Goal: Information Seeking & Learning: Learn about a topic

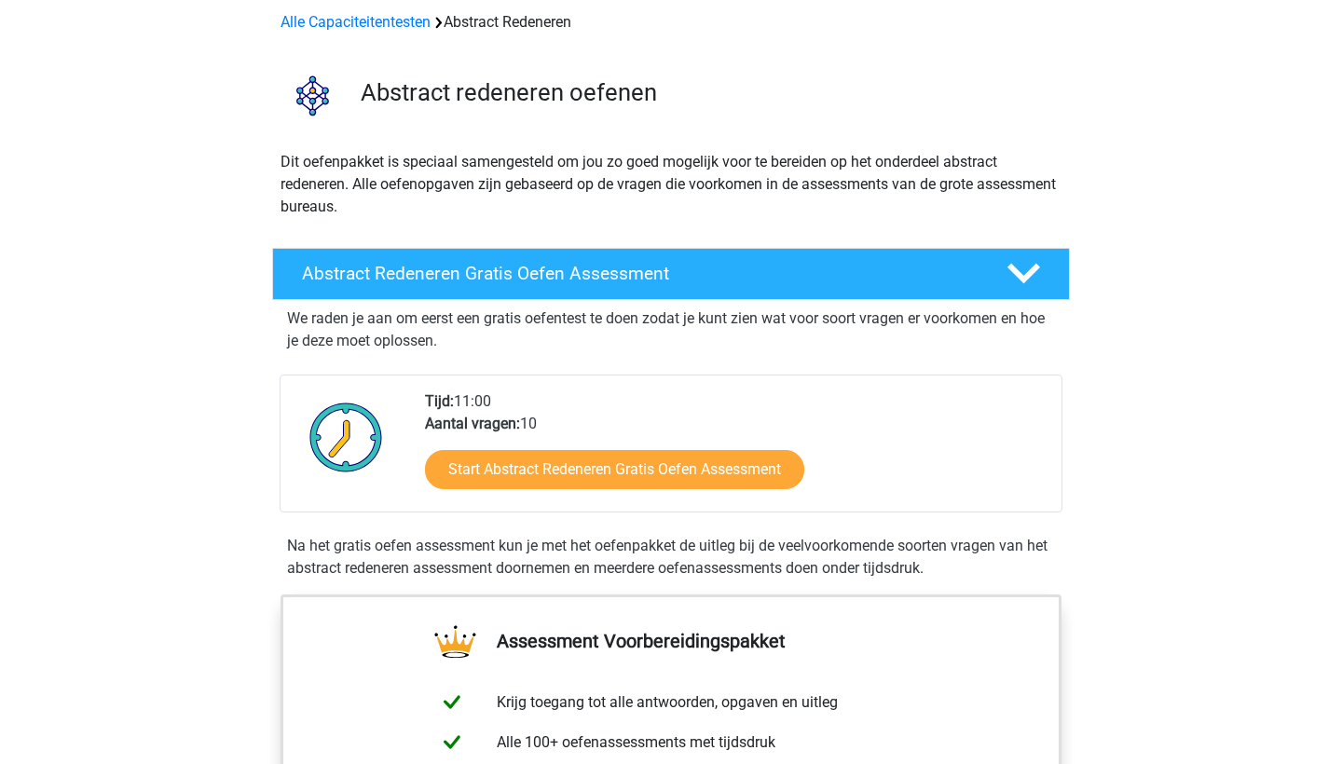
scroll to position [83, 0]
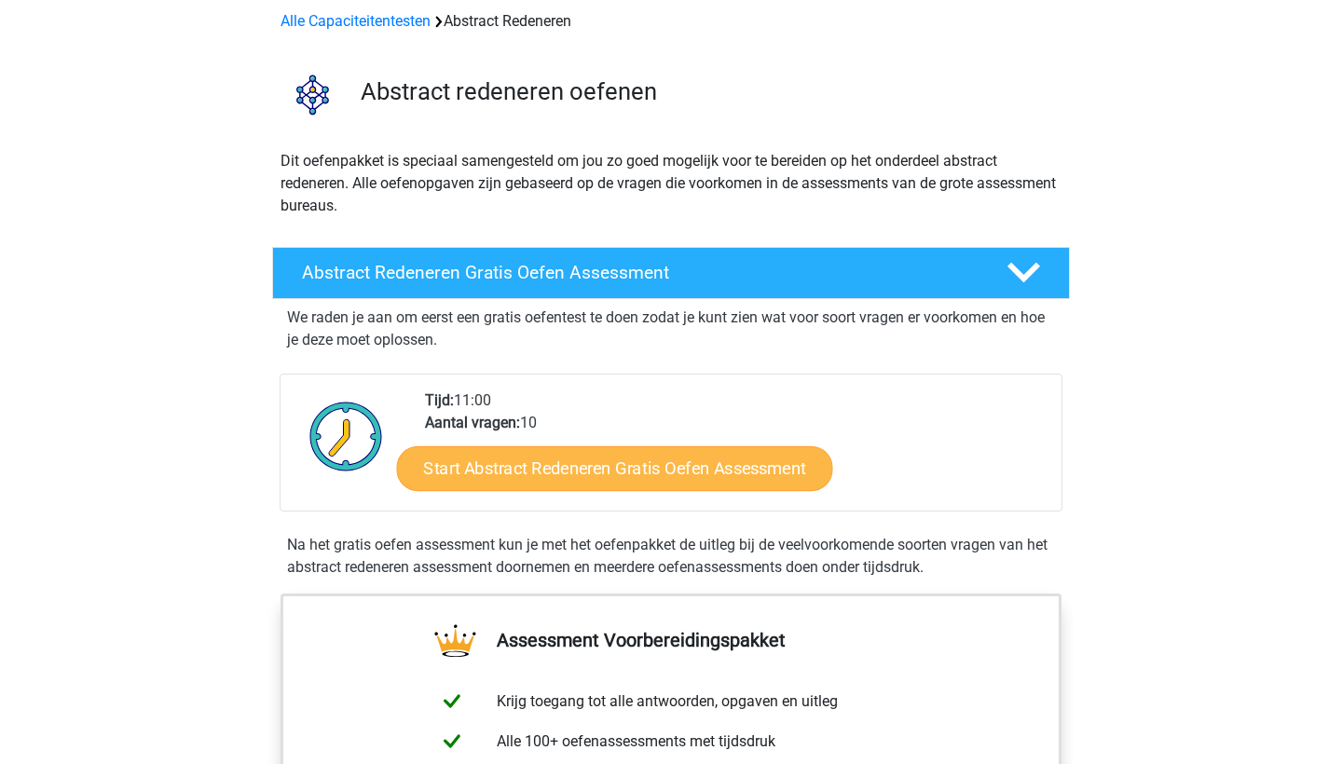
click at [602, 458] on link "Start Abstract Redeneren Gratis Oefen Assessment" at bounding box center [615, 467] width 436 height 45
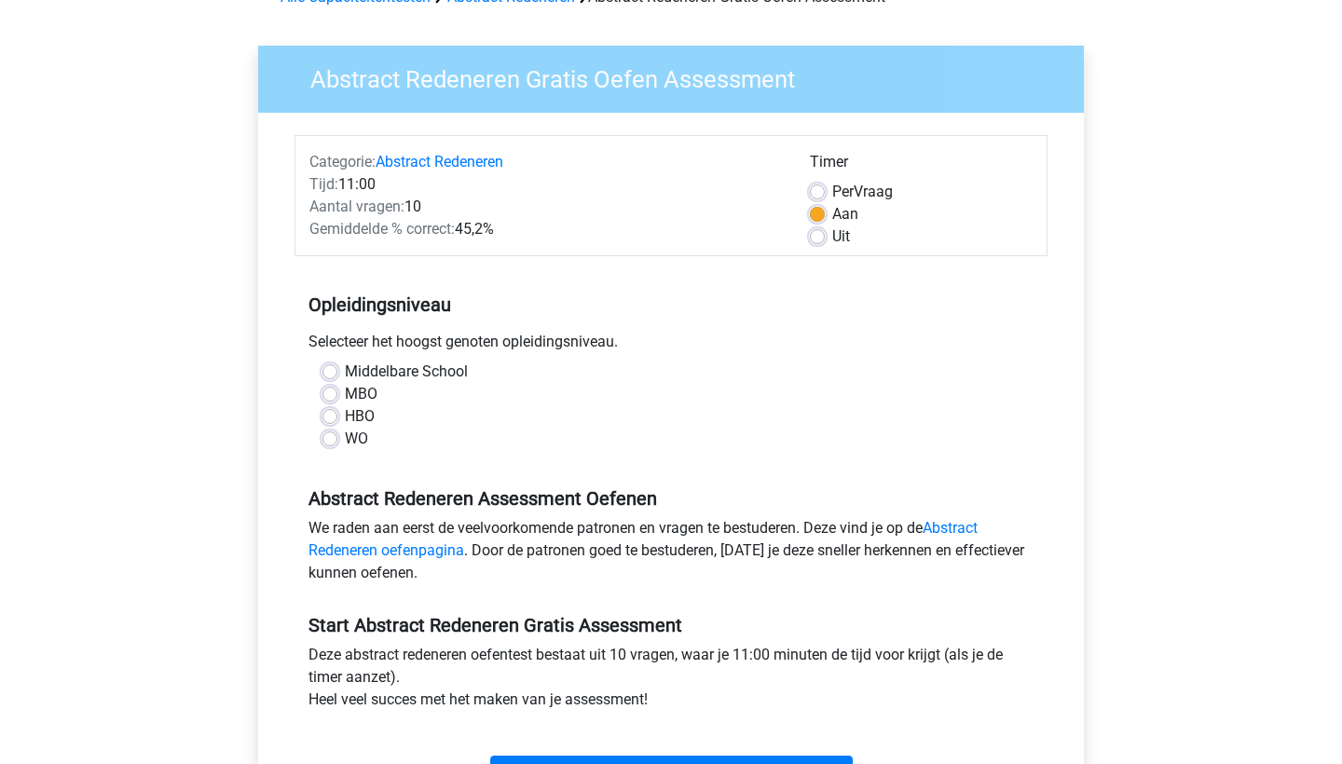
scroll to position [116, 0]
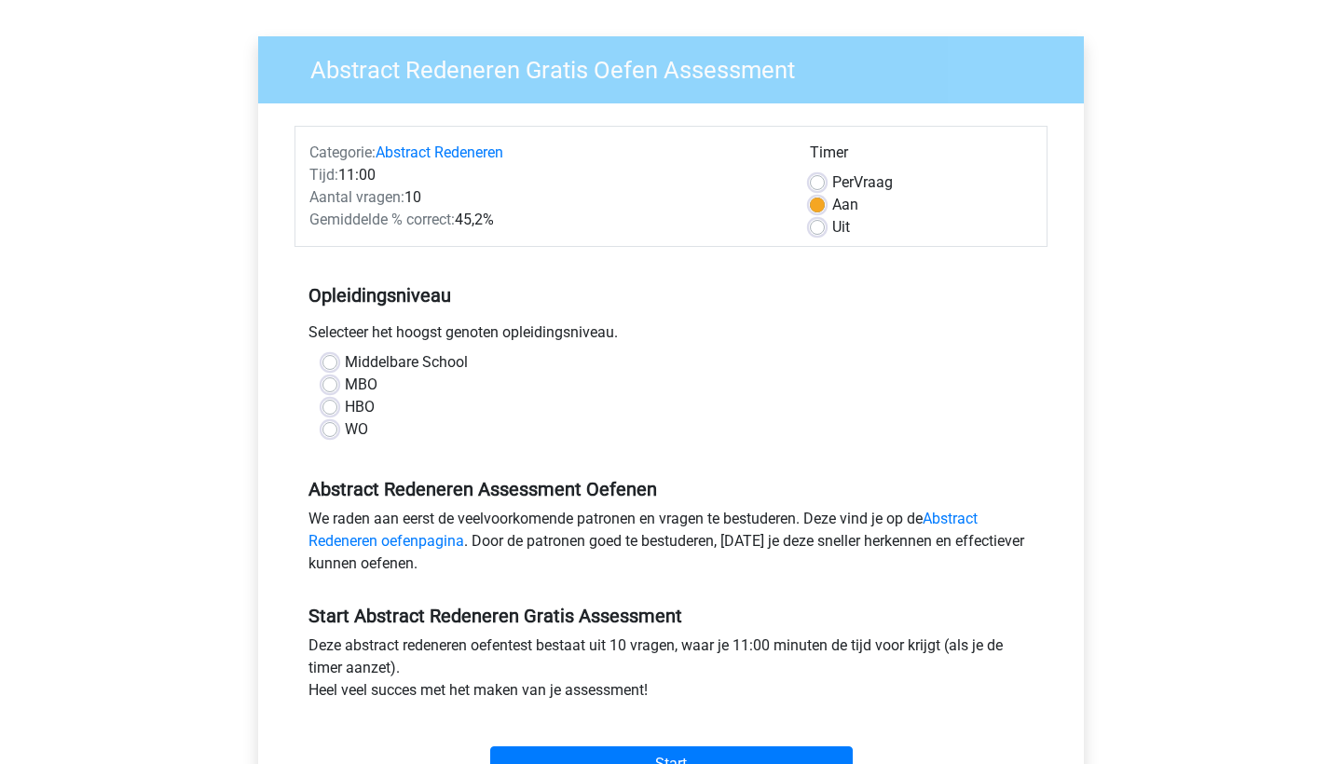
click at [359, 431] on label "WO" at bounding box center [356, 429] width 23 height 22
click at [337, 431] on input "WO" at bounding box center [329, 427] width 15 height 19
radio input "true"
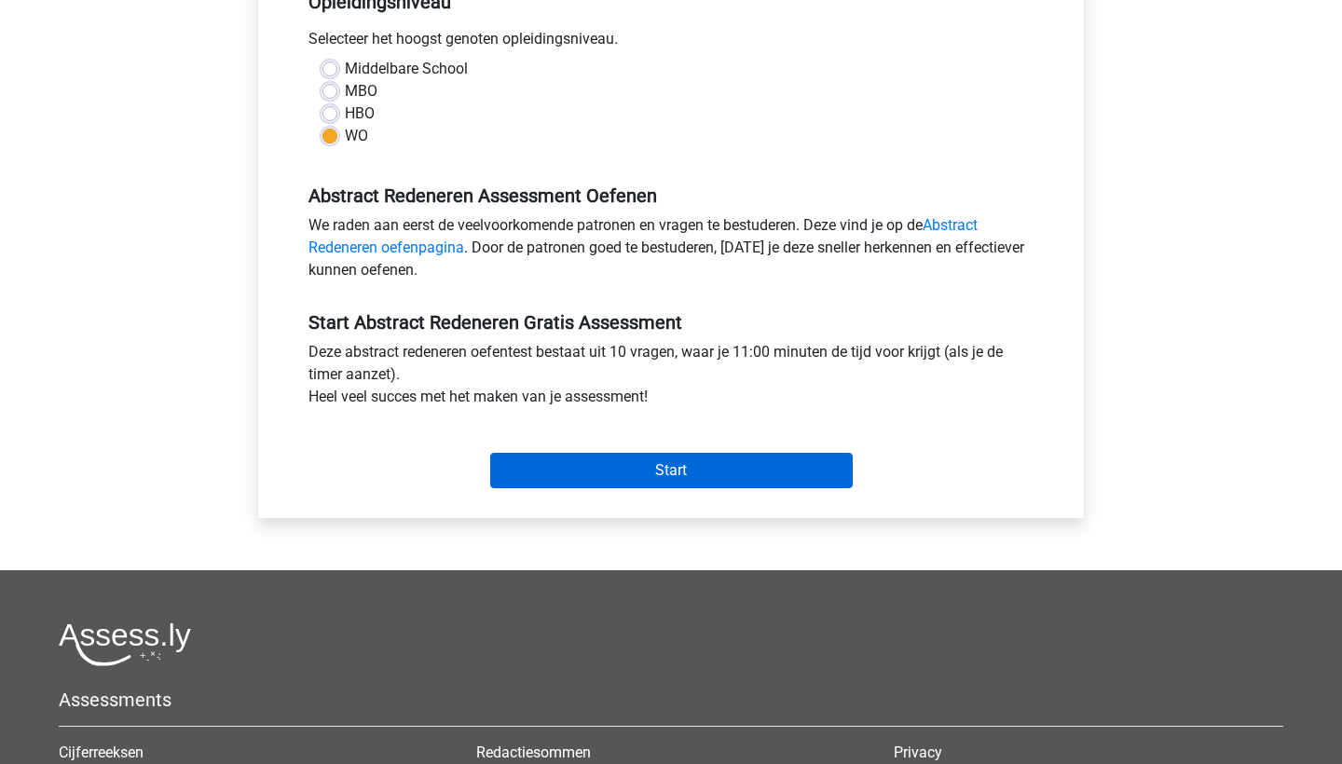
click at [553, 462] on input "Start" at bounding box center [671, 470] width 363 height 35
click at [590, 481] on input "Start" at bounding box center [671, 470] width 363 height 35
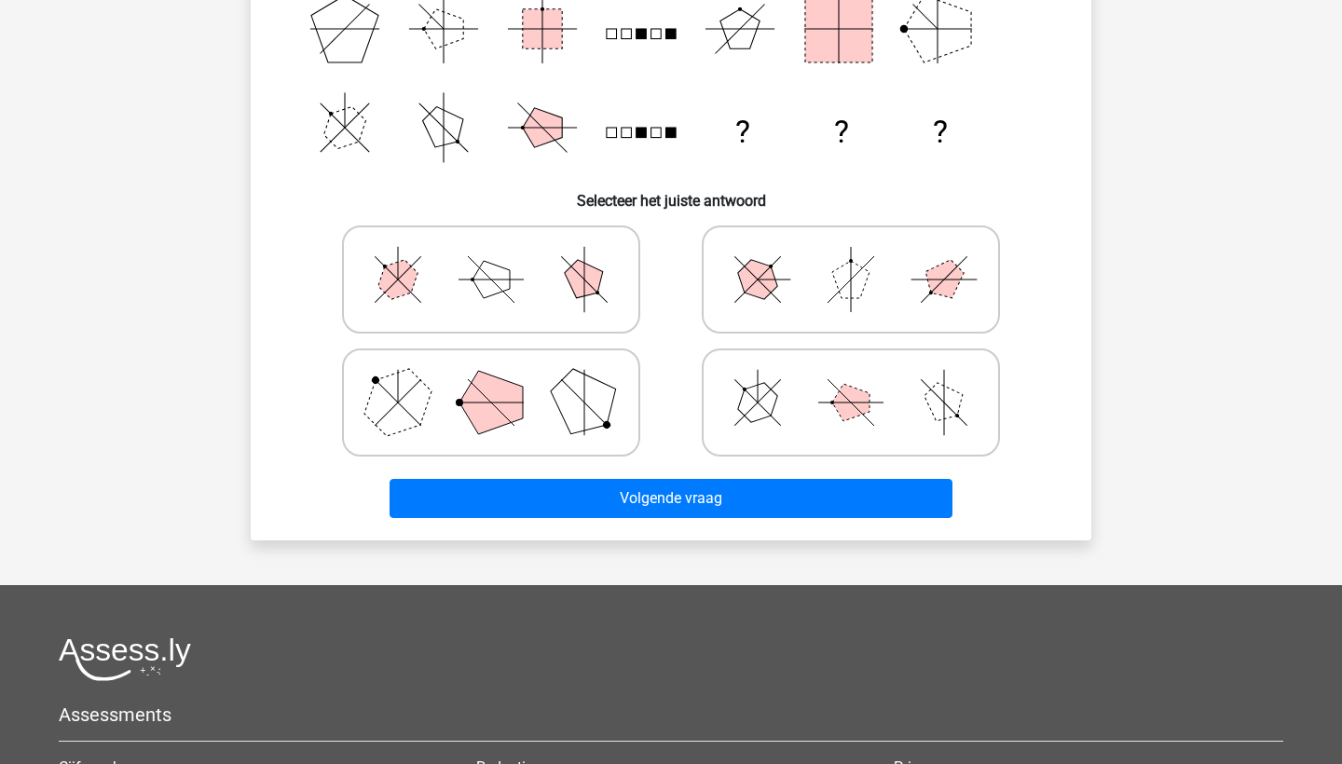
scroll to position [746, 0]
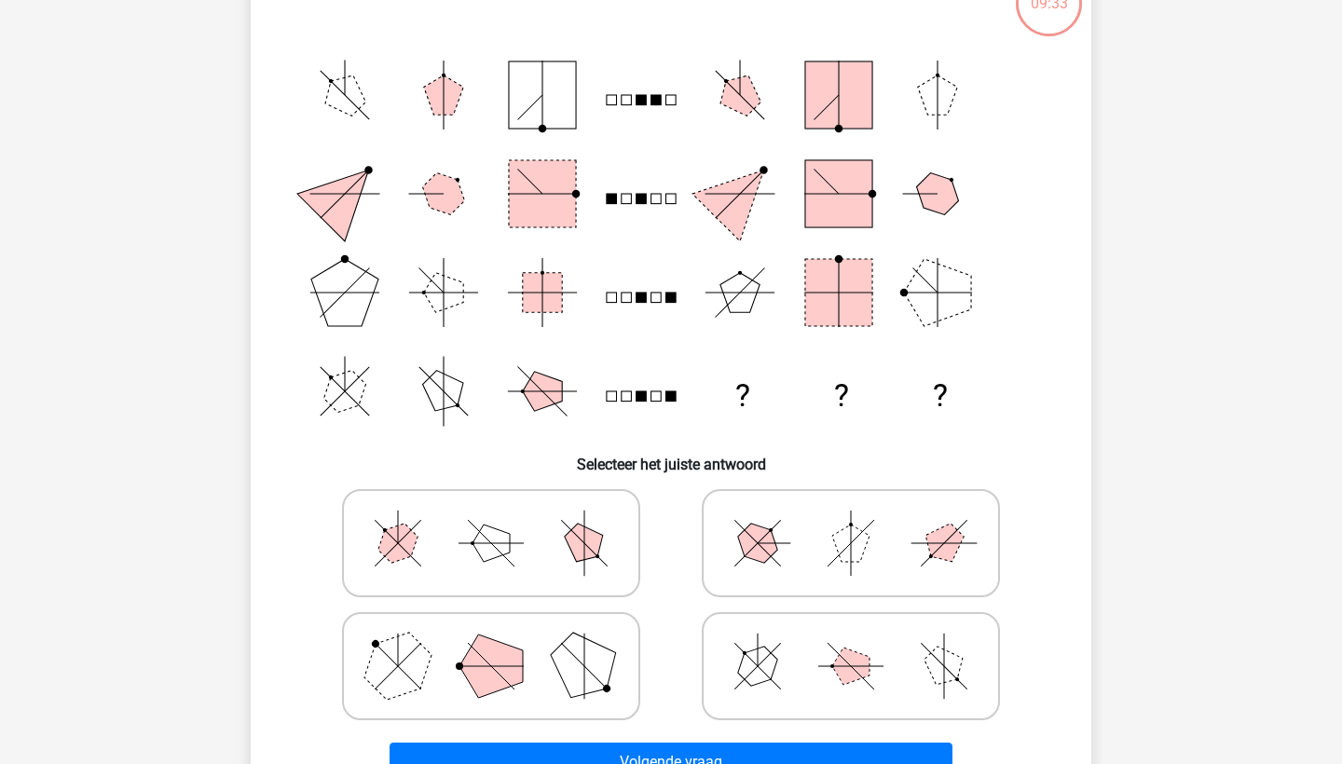
scroll to position [183, 0]
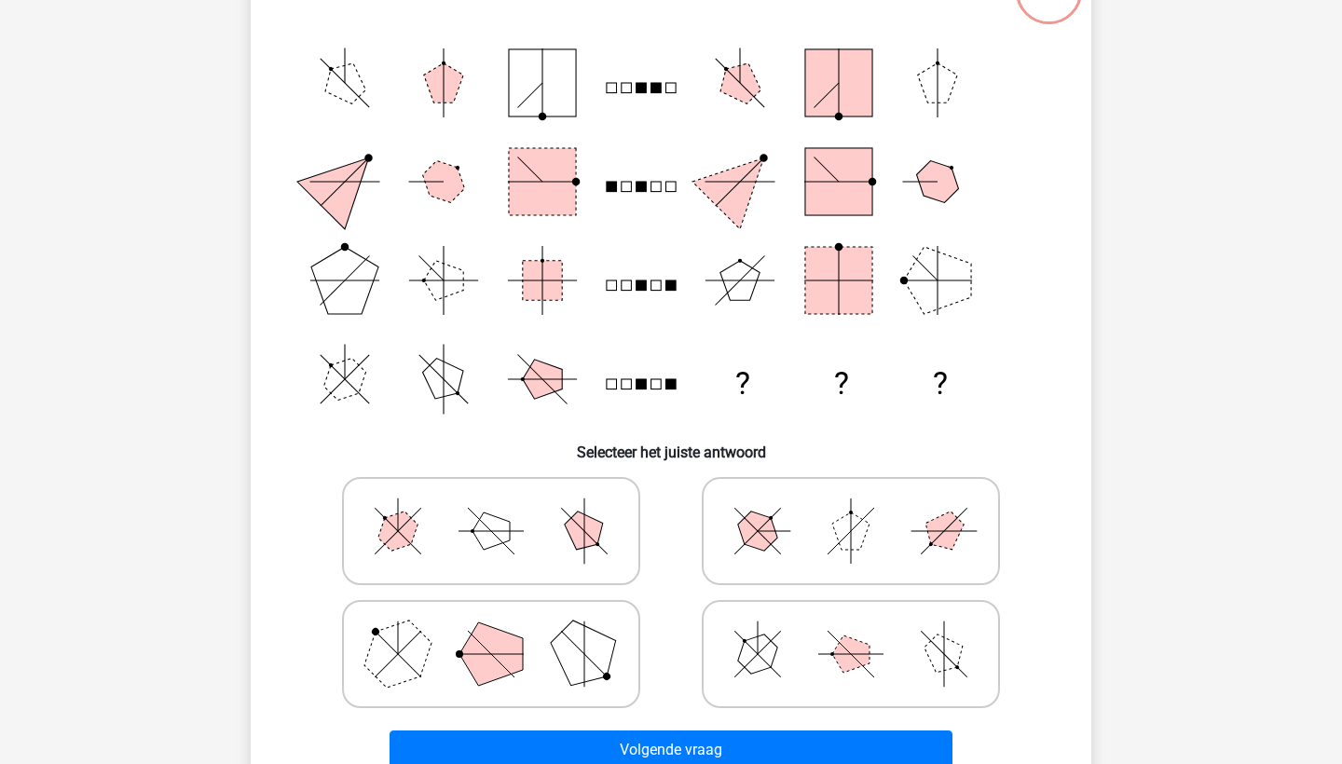
click at [515, 650] on polygon at bounding box center [490, 654] width 63 height 63
click at [503, 631] on input "radio" at bounding box center [497, 625] width 12 height 12
radio input "true"
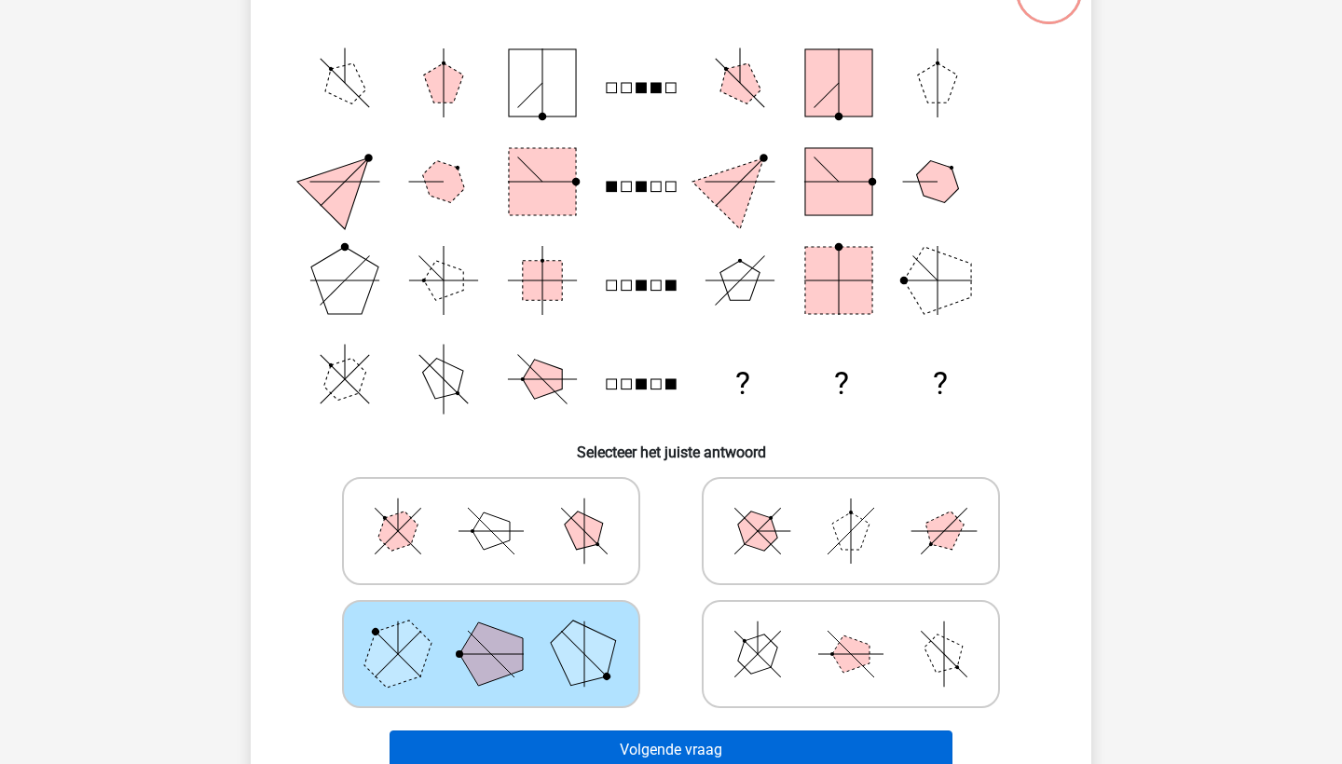
click at [556, 746] on button "Volgende vraag" at bounding box center [672, 750] width 564 height 39
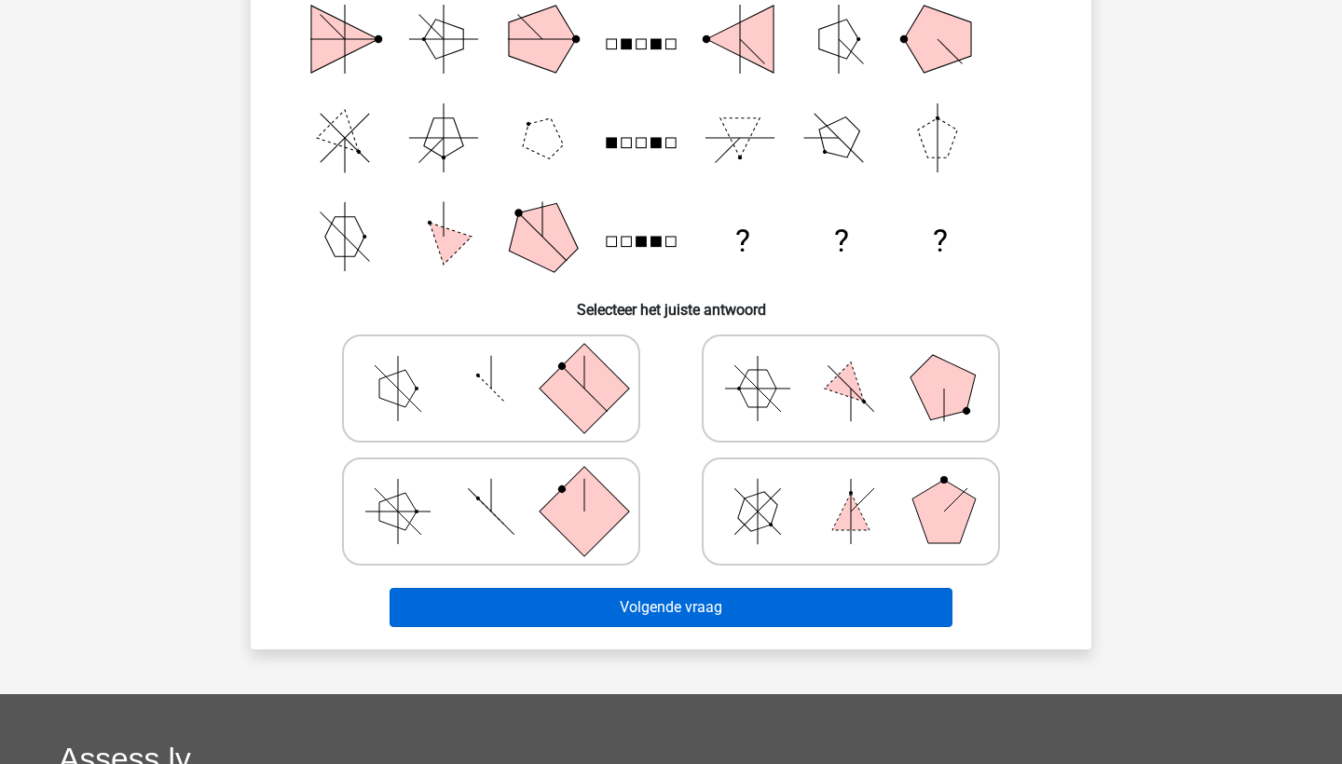
scroll to position [322, 0]
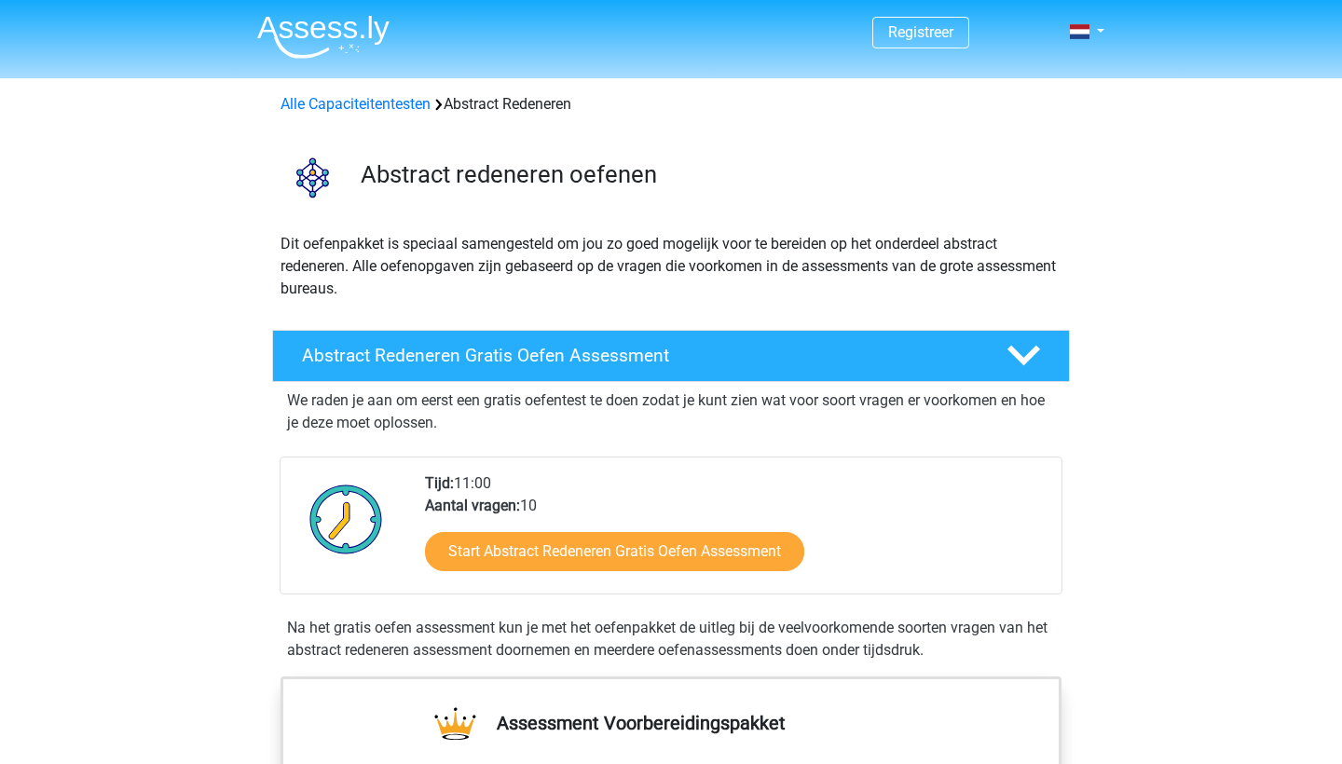
scroll to position [83, 0]
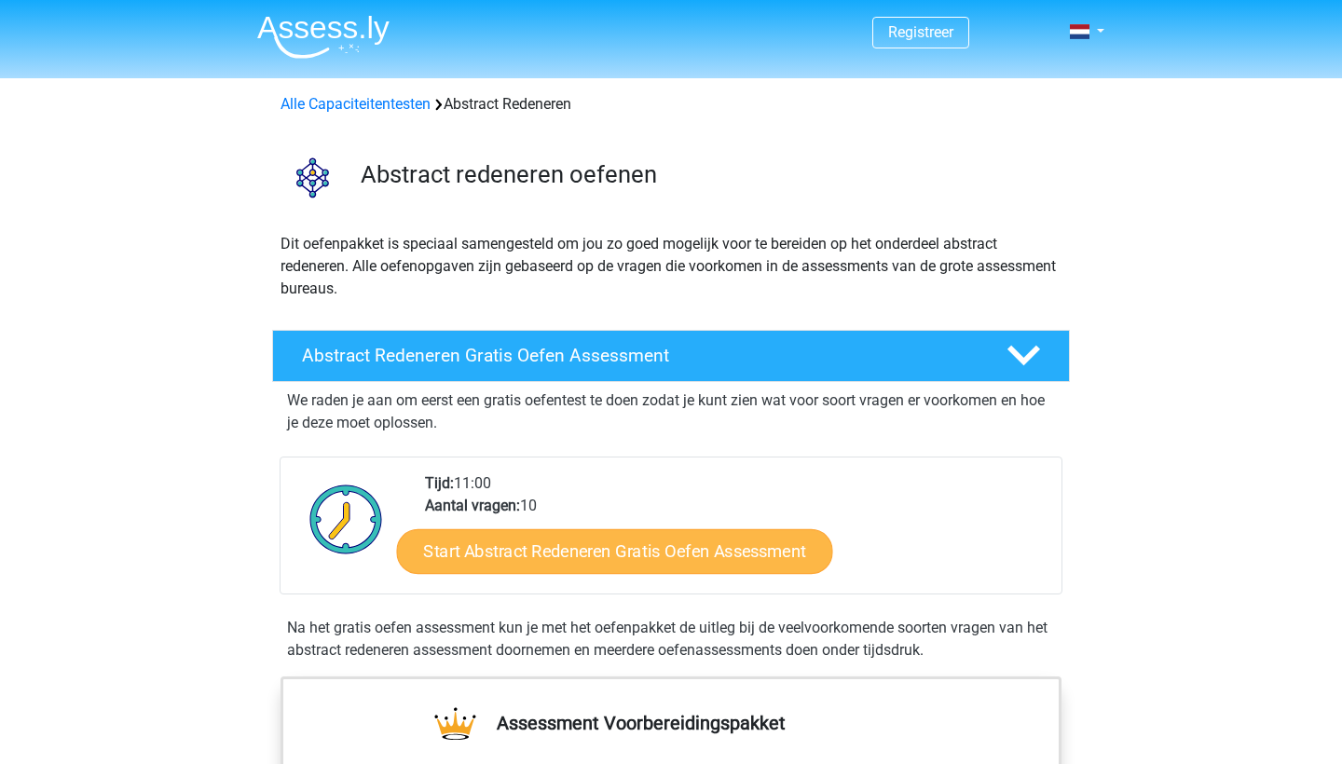
click at [560, 549] on link "Start Abstract Redeneren Gratis Oefen Assessment" at bounding box center [615, 550] width 436 height 45
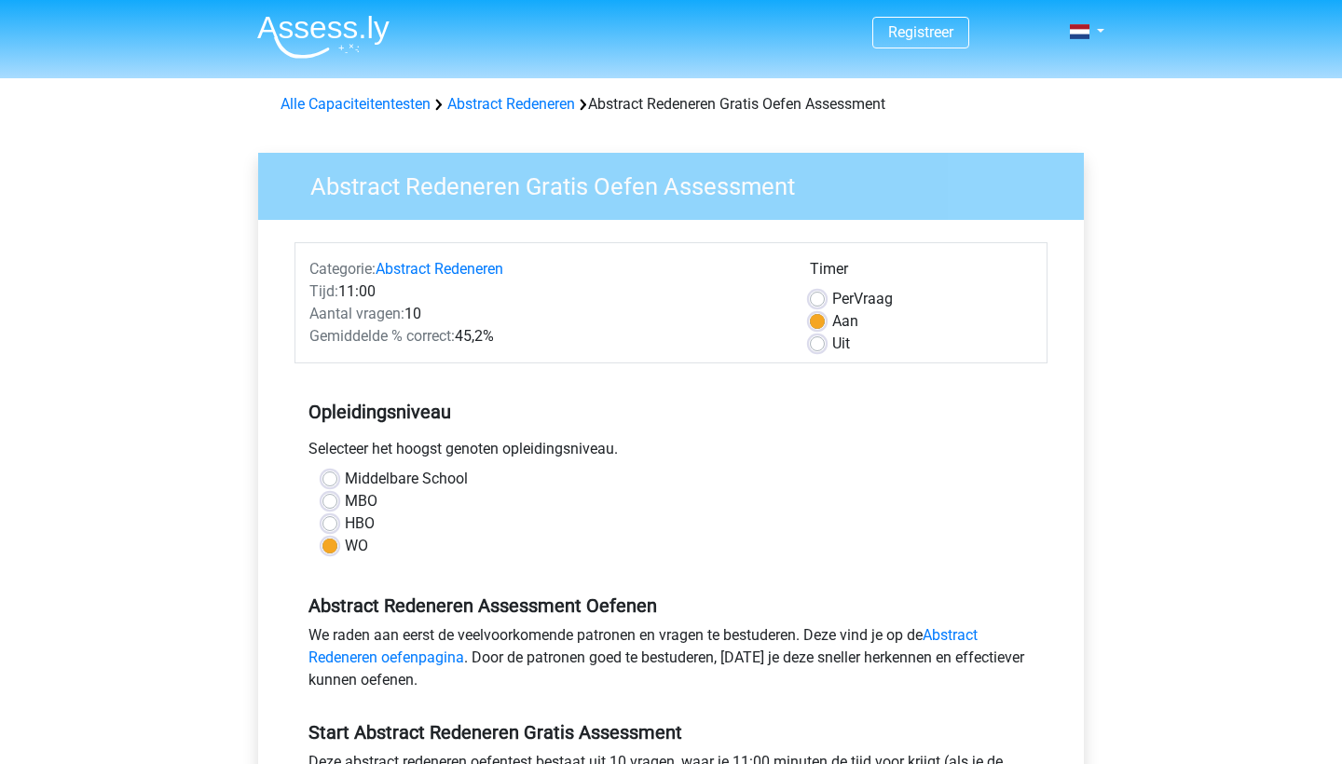
click at [828, 339] on div "Uit" at bounding box center [921, 344] width 223 height 22
click at [832, 340] on label "Uit" at bounding box center [841, 344] width 18 height 22
click at [817, 340] on input "Uit" at bounding box center [817, 342] width 15 height 19
radio input "true"
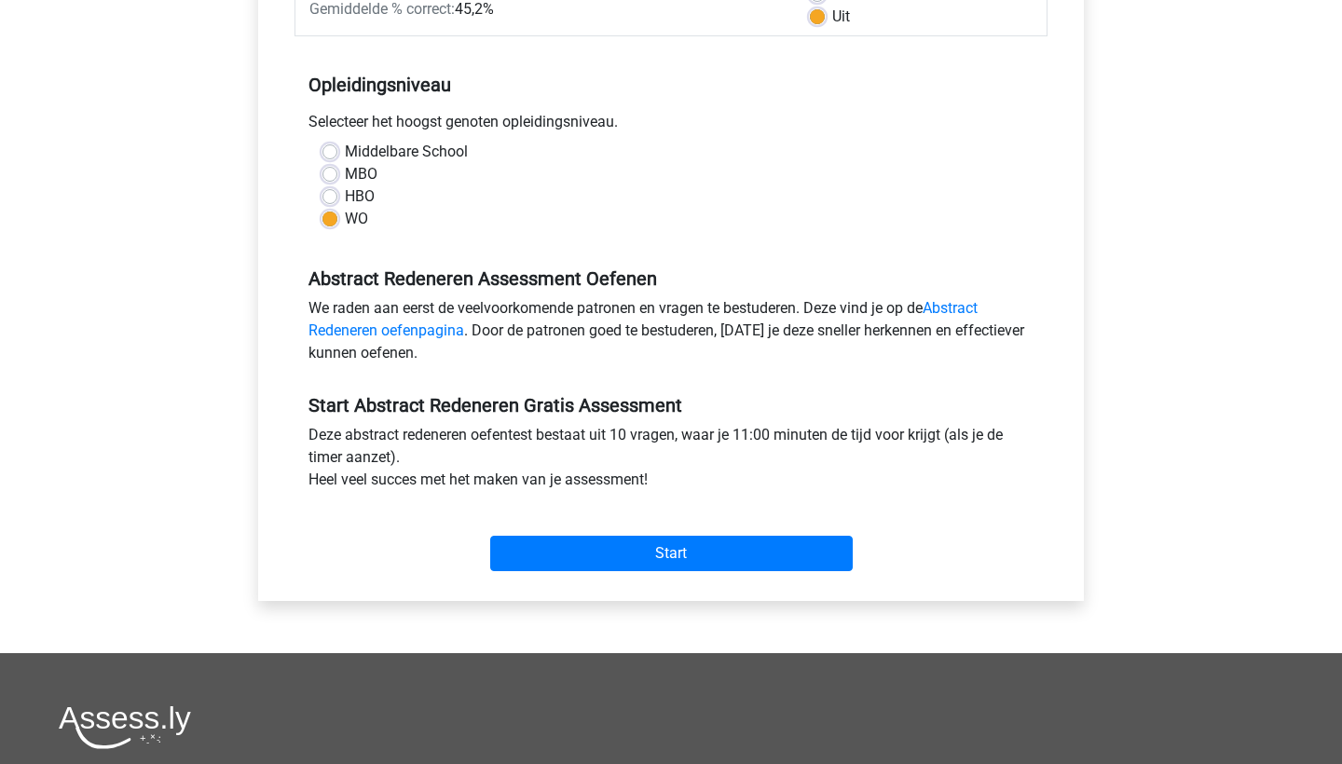
scroll to position [356, 0]
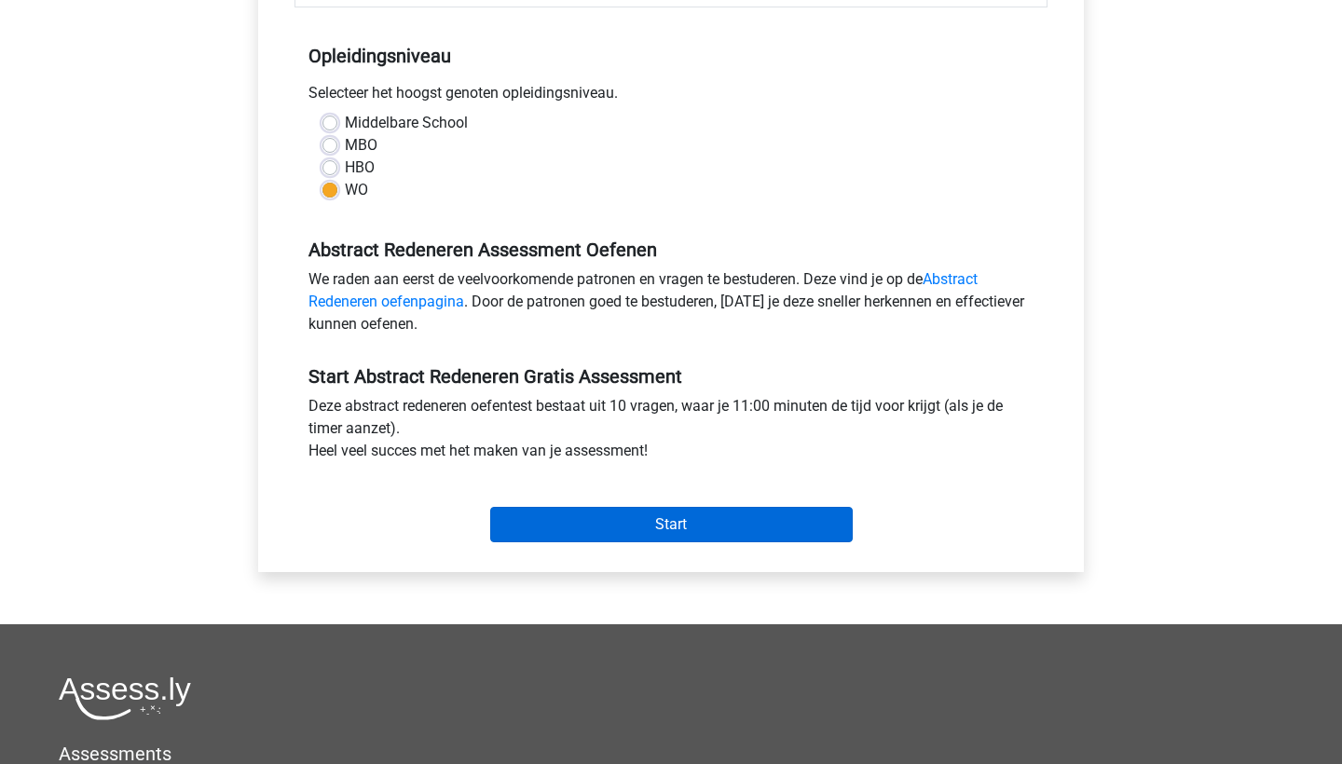
click at [747, 519] on input "Start" at bounding box center [671, 524] width 363 height 35
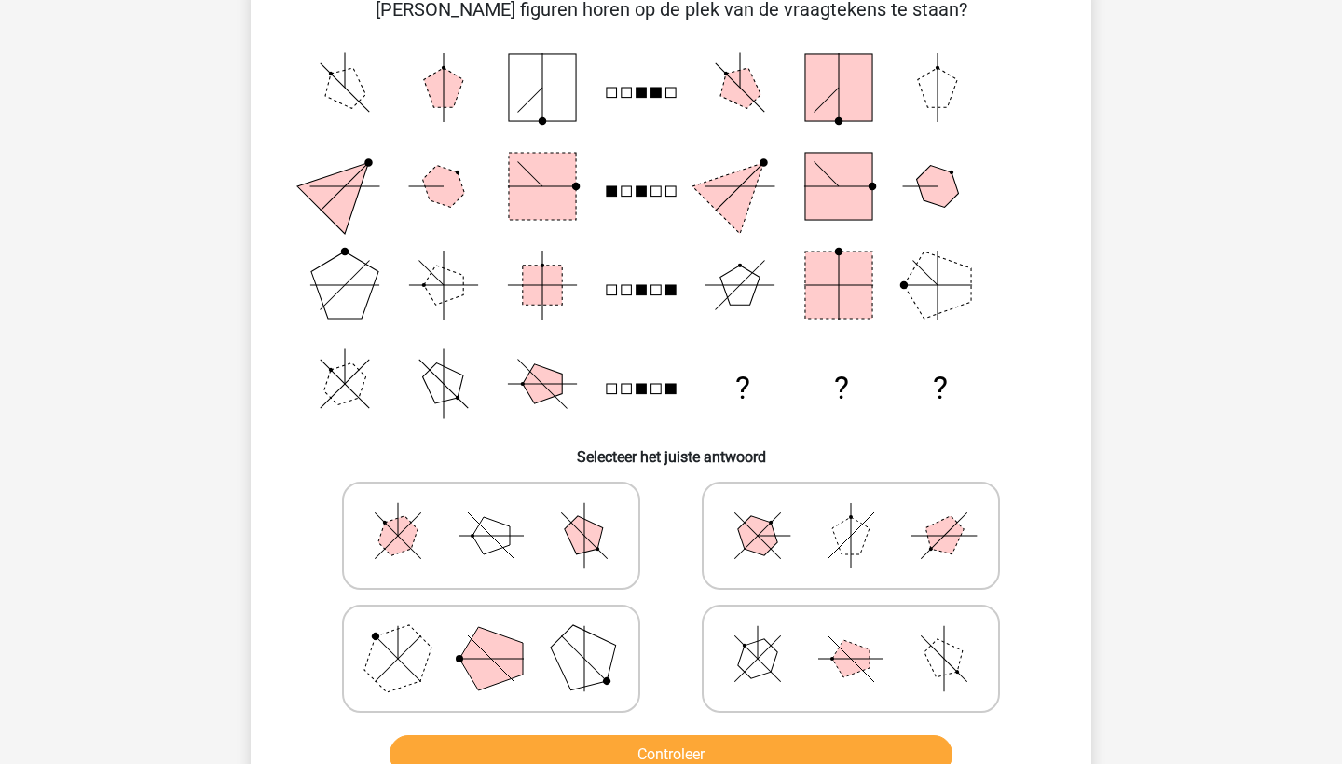
scroll to position [146, 0]
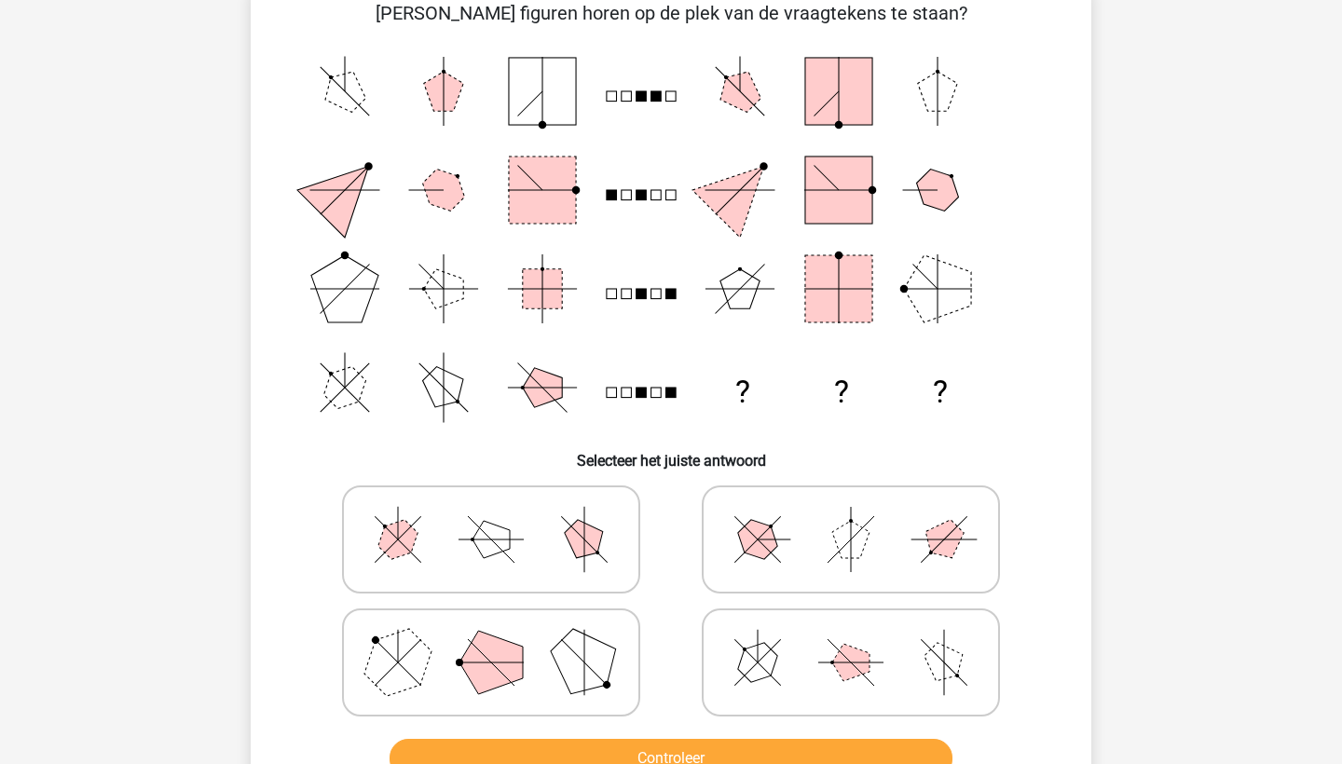
click at [531, 692] on icon at bounding box center [491, 662] width 280 height 93
click at [503, 639] on input "radio" at bounding box center [497, 633] width 12 height 12
radio input "true"
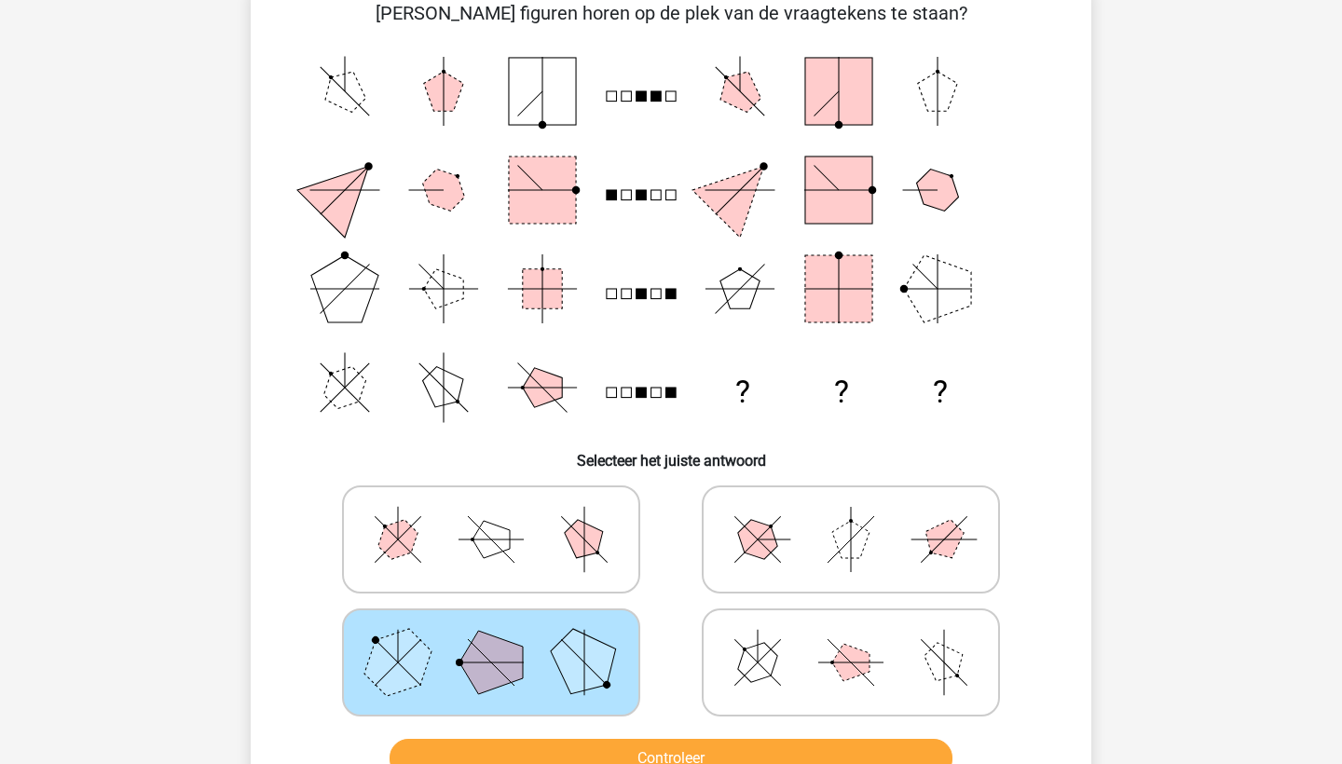
click at [546, 756] on button "Controleer" at bounding box center [672, 758] width 564 height 39
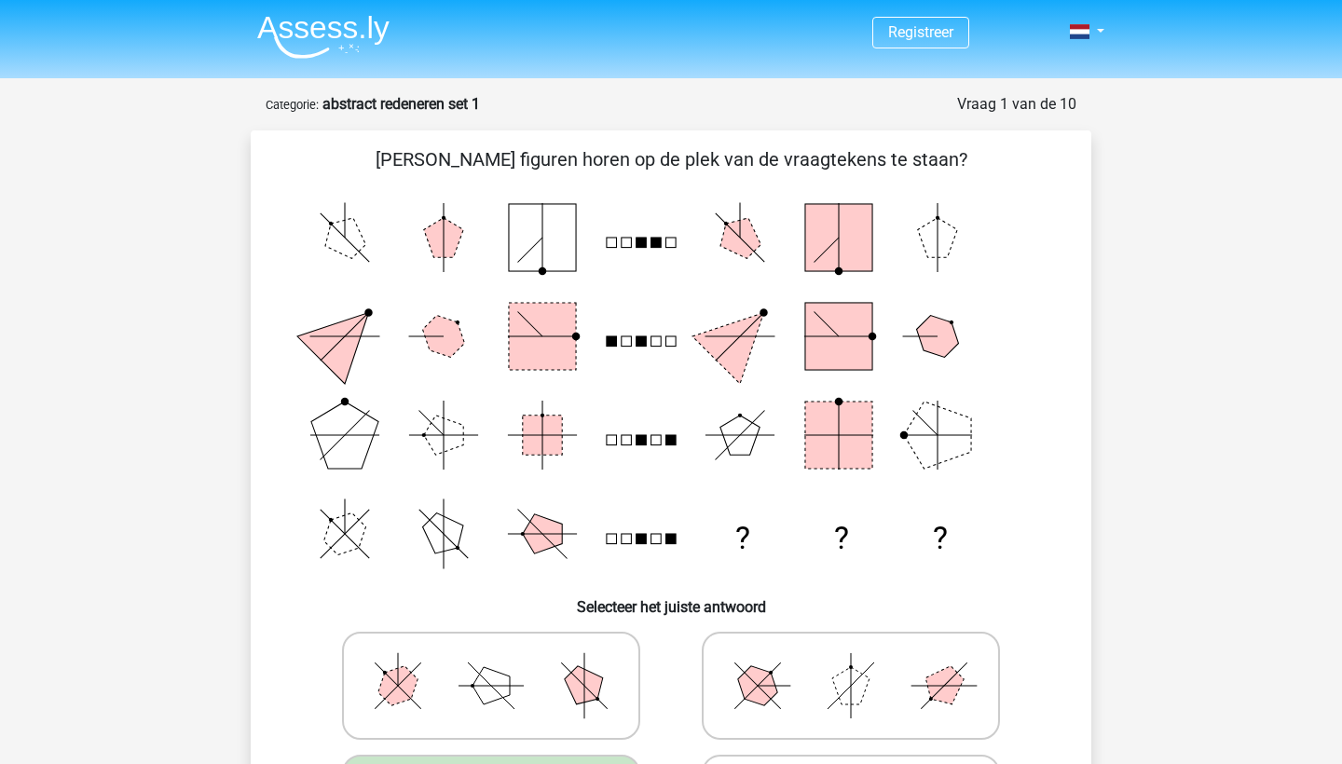
scroll to position [0, 0]
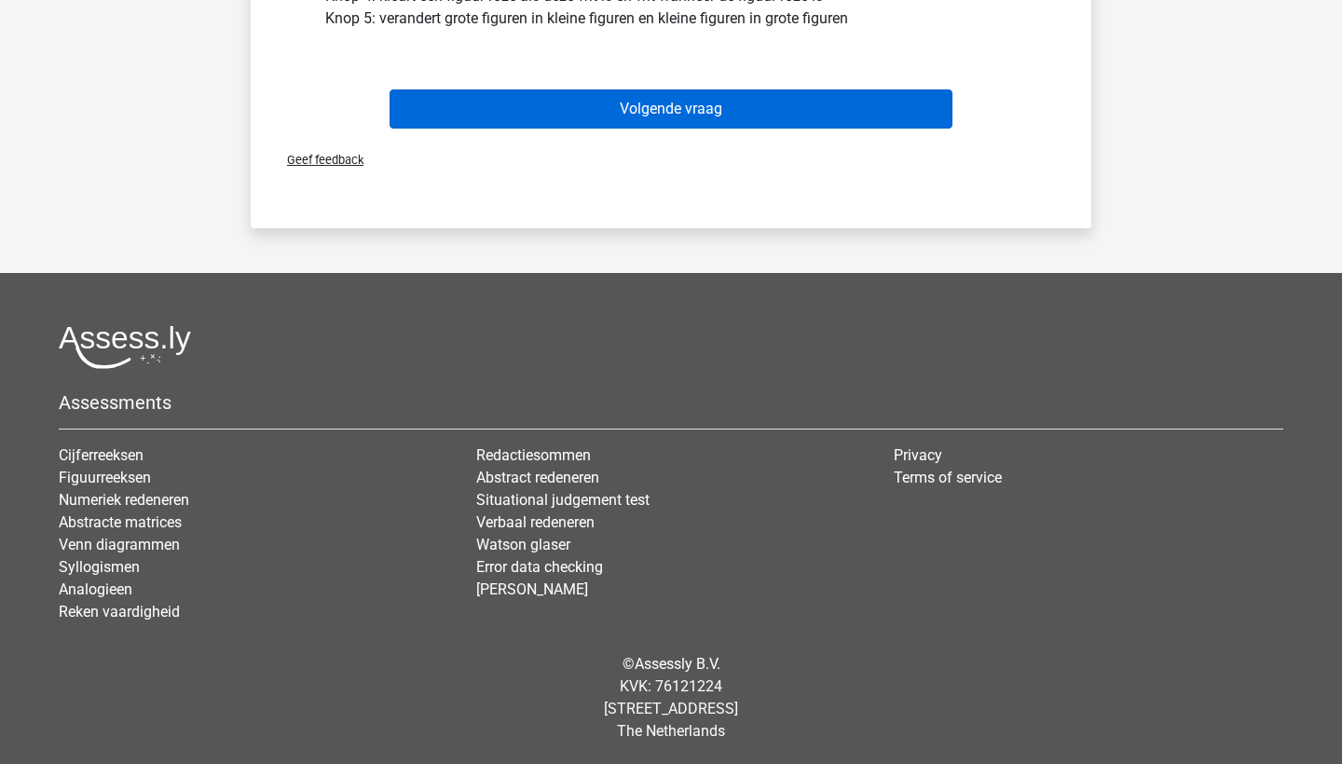
click at [669, 115] on button "Volgende vraag" at bounding box center [672, 108] width 564 height 39
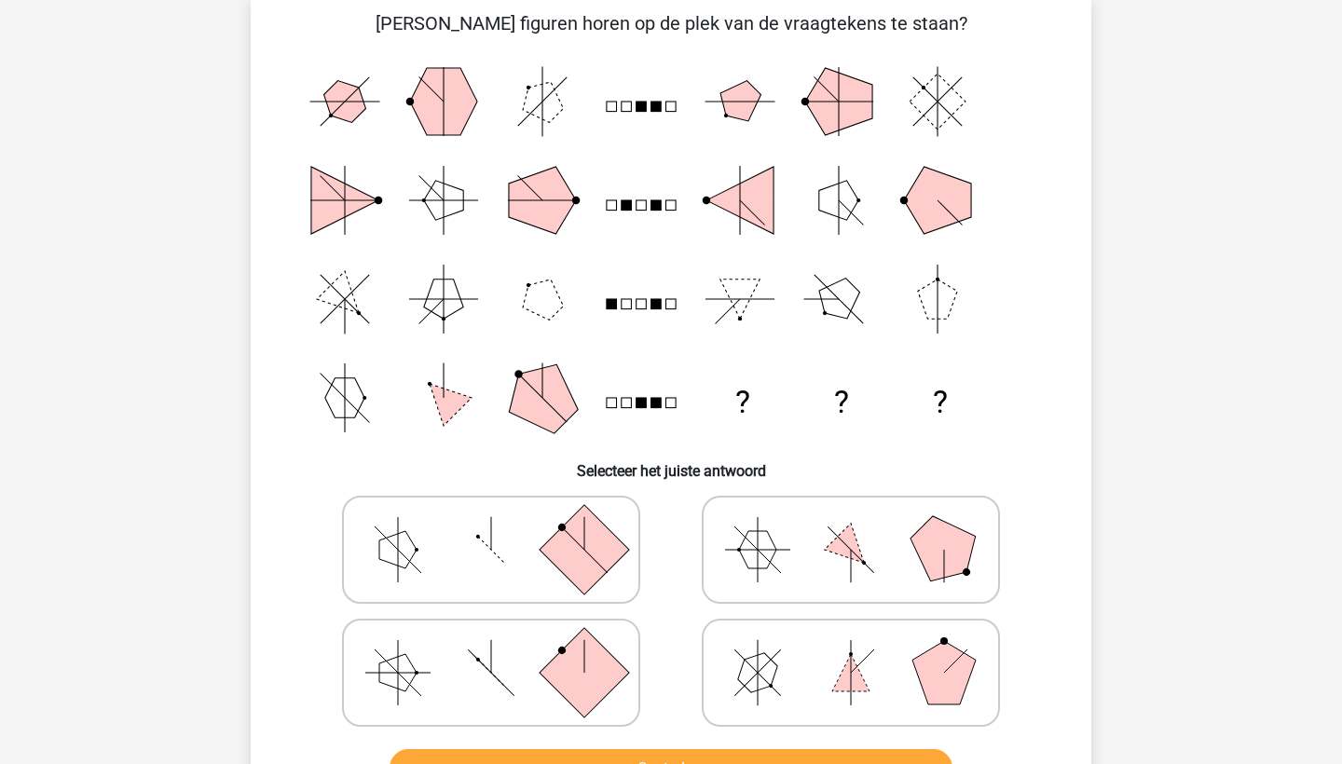
scroll to position [135, 0]
click at [623, 689] on icon at bounding box center [491, 673] width 280 height 93
click at [503, 650] on input "radio" at bounding box center [497, 644] width 12 height 12
radio input "true"
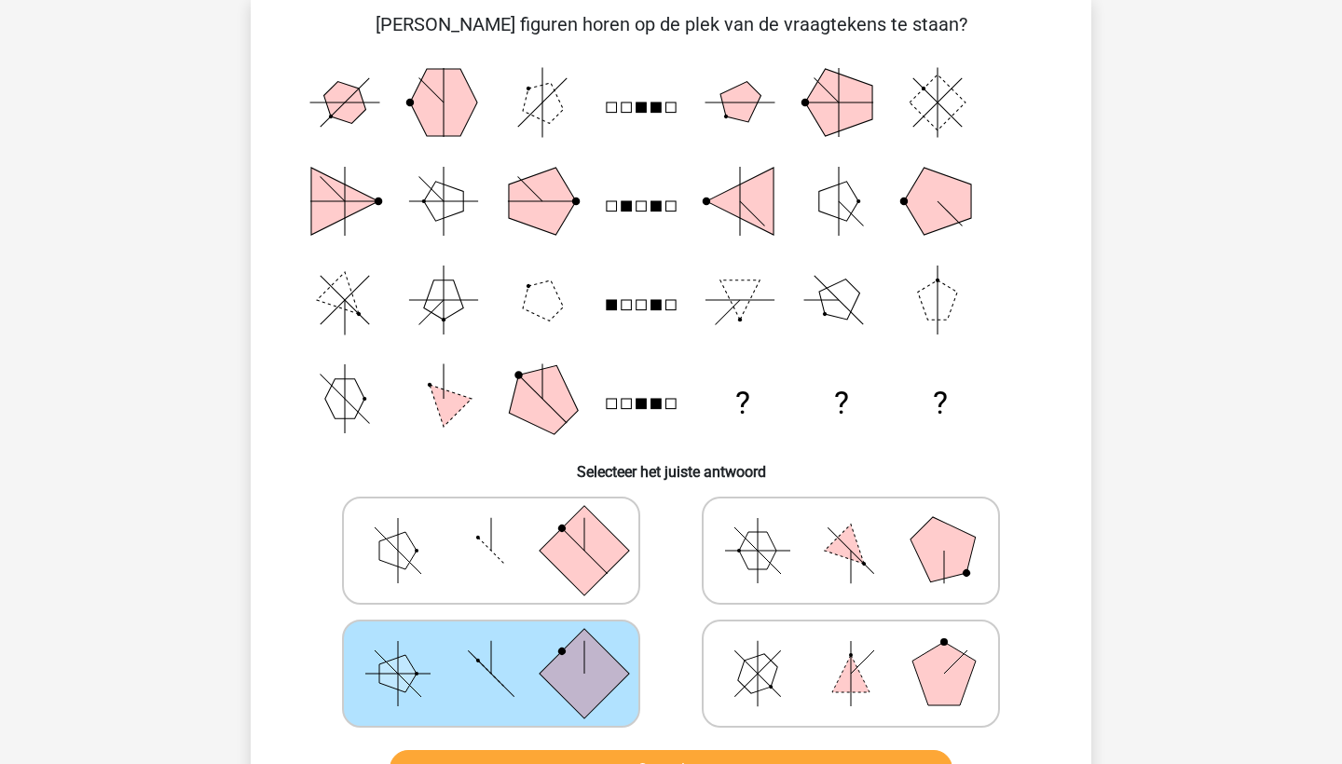
click at [628, 758] on button "Controleer" at bounding box center [672, 769] width 564 height 39
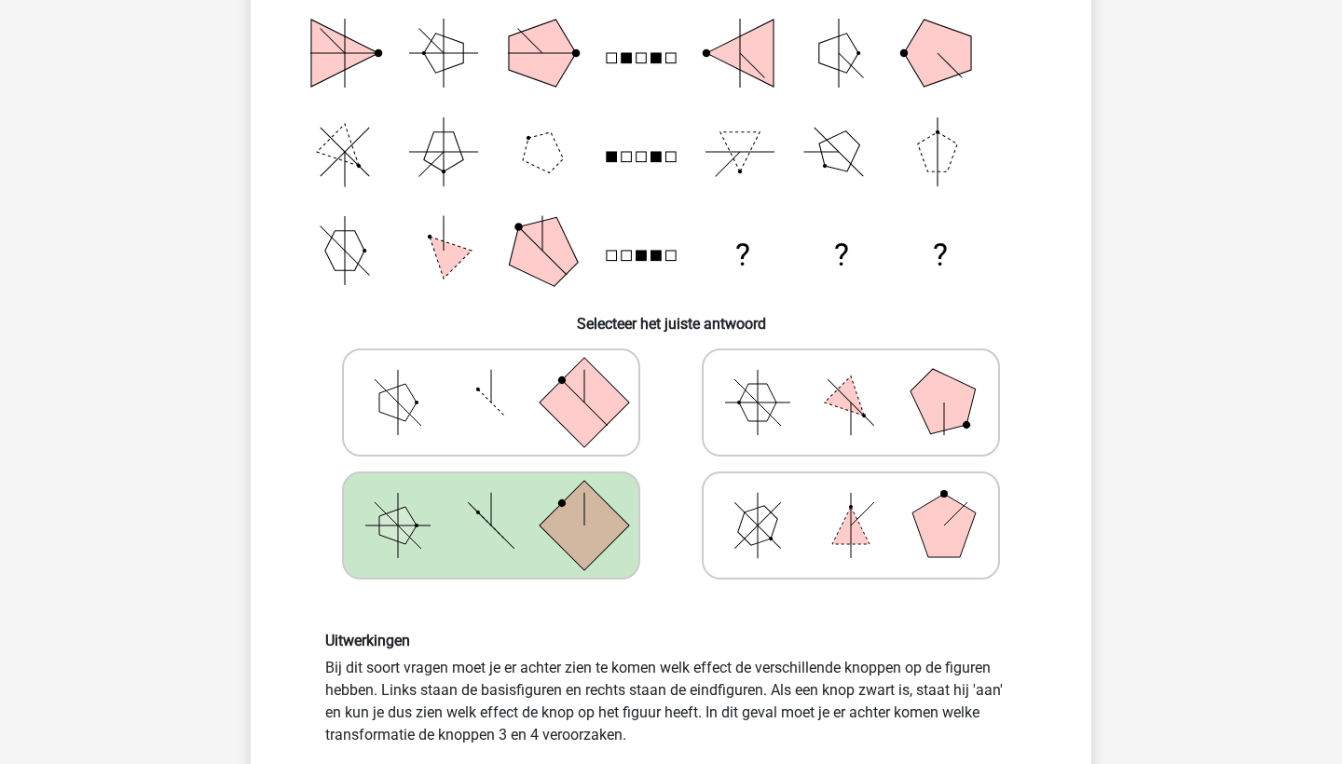
scroll to position [504, 0]
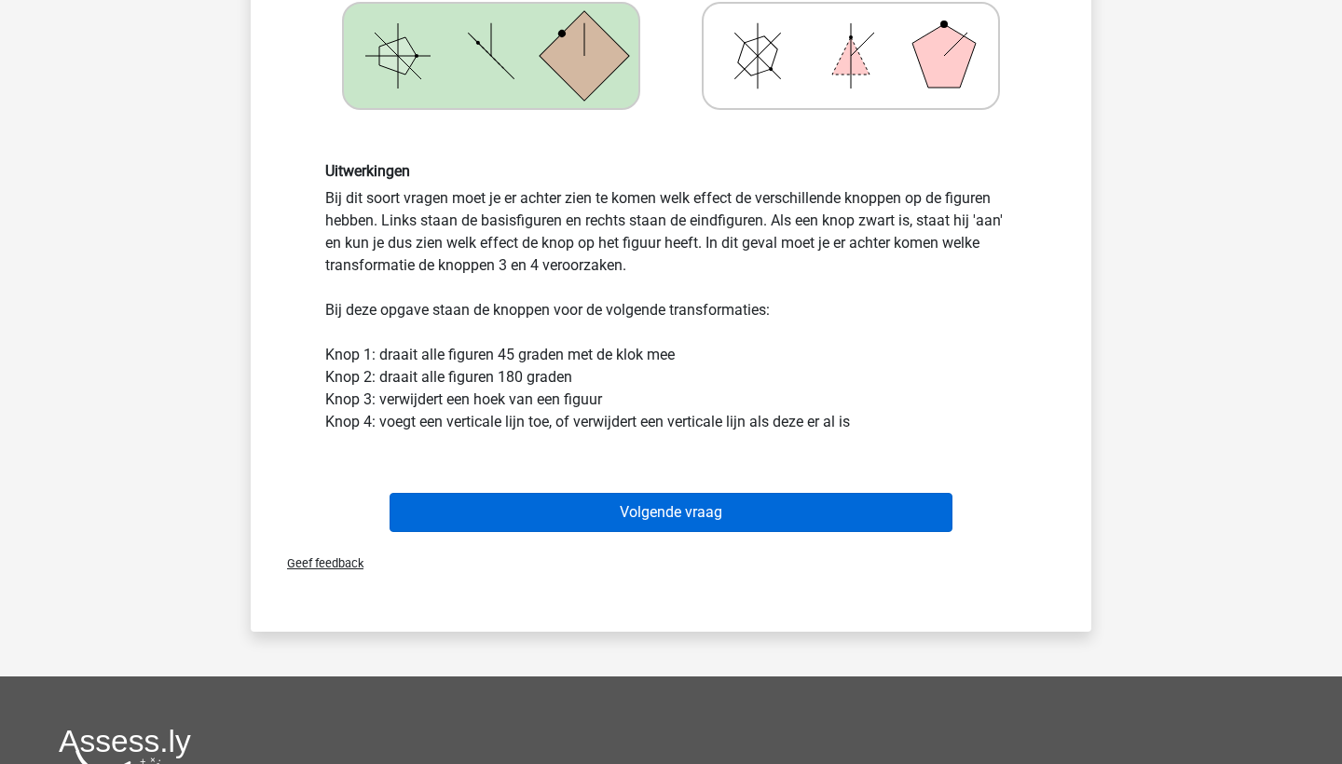
click at [604, 523] on button "Volgende vraag" at bounding box center [672, 512] width 564 height 39
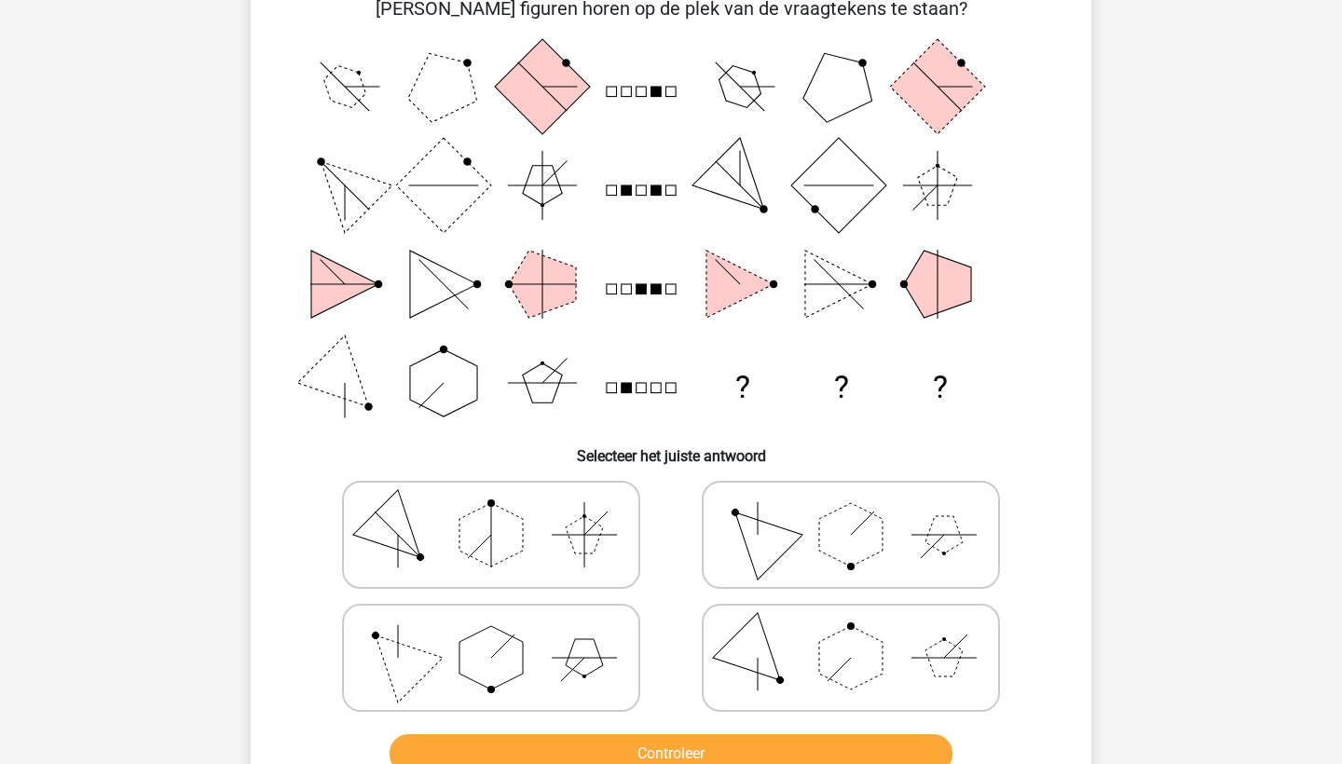
scroll to position [155, 0]
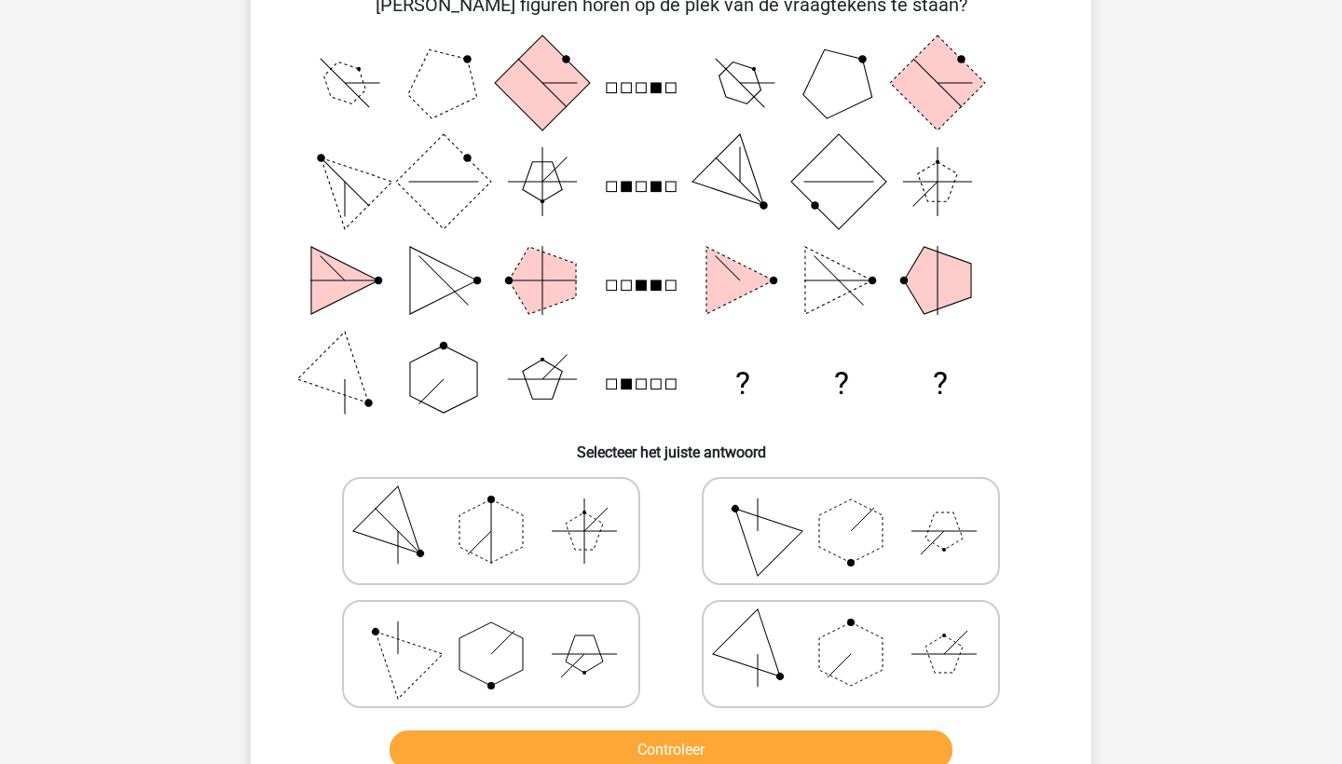
click at [406, 664] on polygon at bounding box center [397, 653] width 89 height 89
click at [491, 631] on input "radio" at bounding box center [497, 625] width 12 height 12
radio input "true"
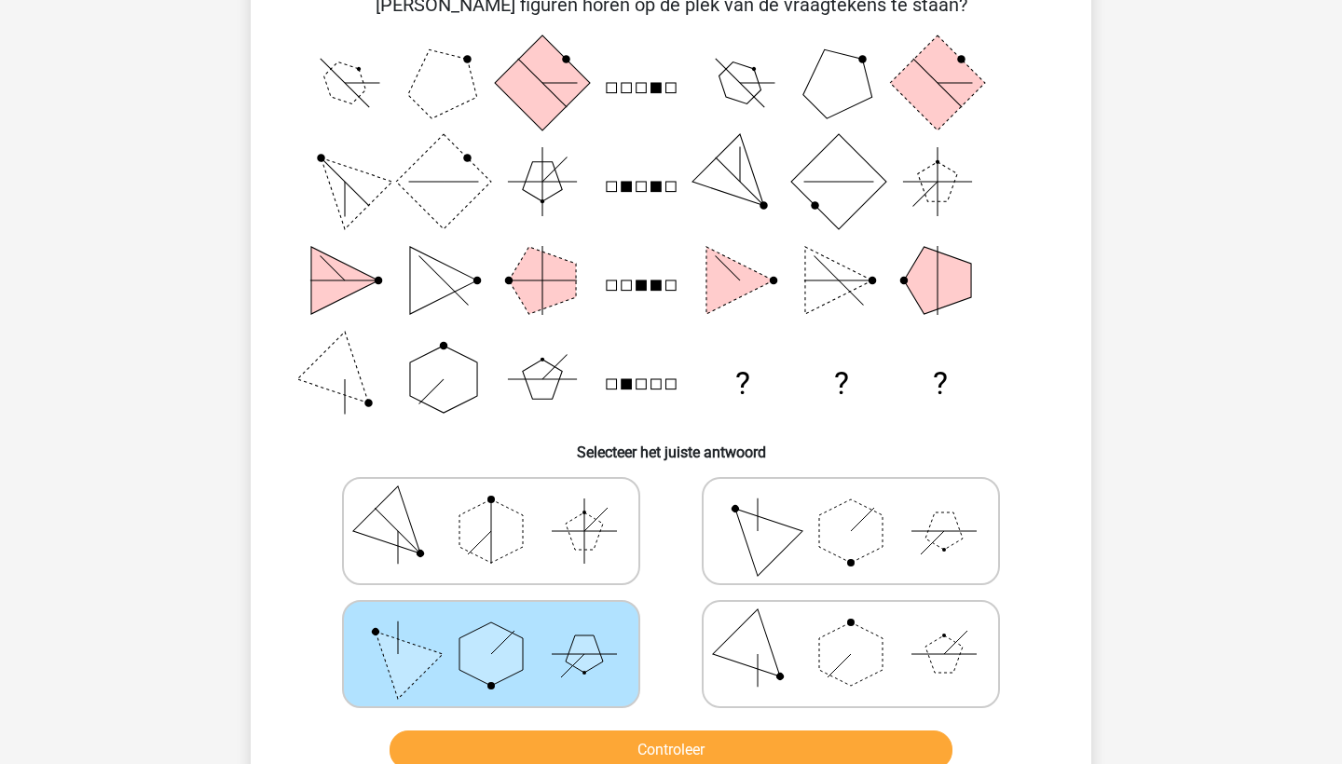
click at [499, 748] on button "Controleer" at bounding box center [672, 750] width 564 height 39
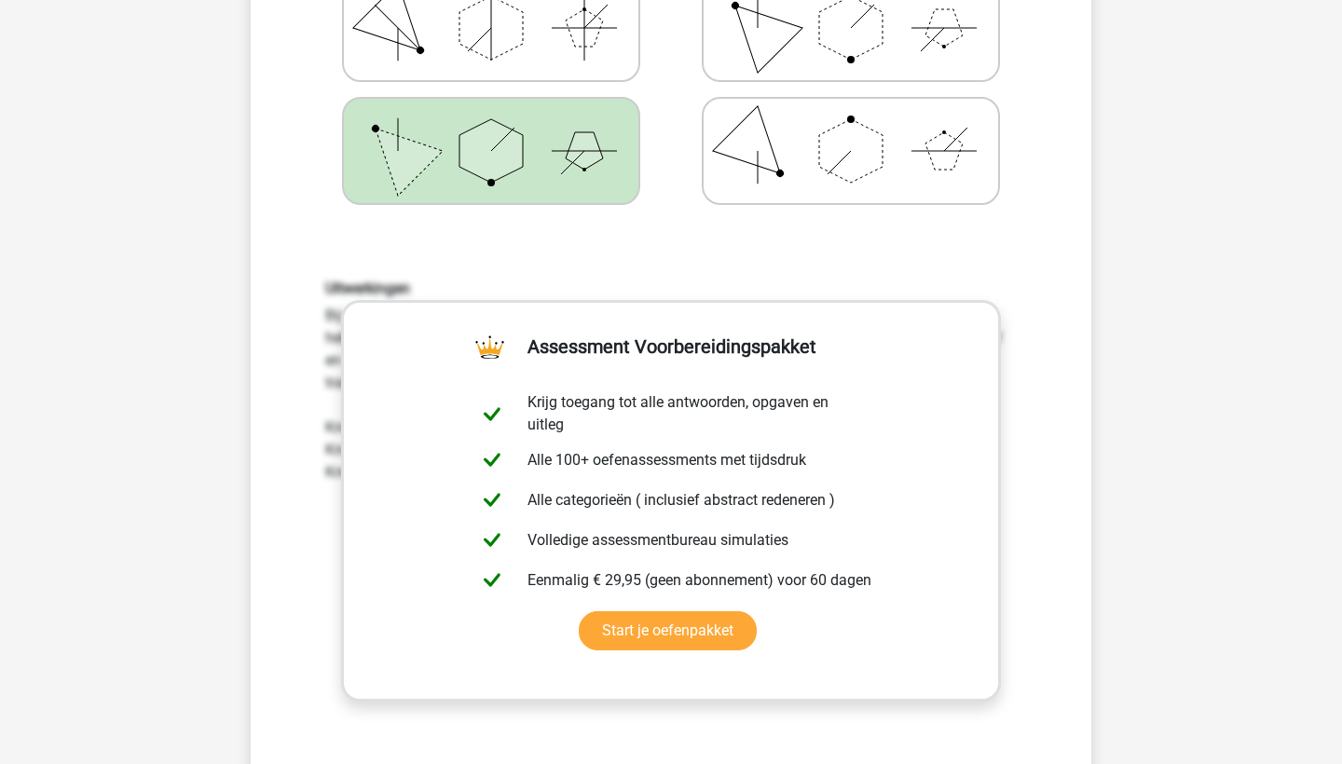
scroll to position [659, 0]
